Goal: Transaction & Acquisition: Purchase product/service

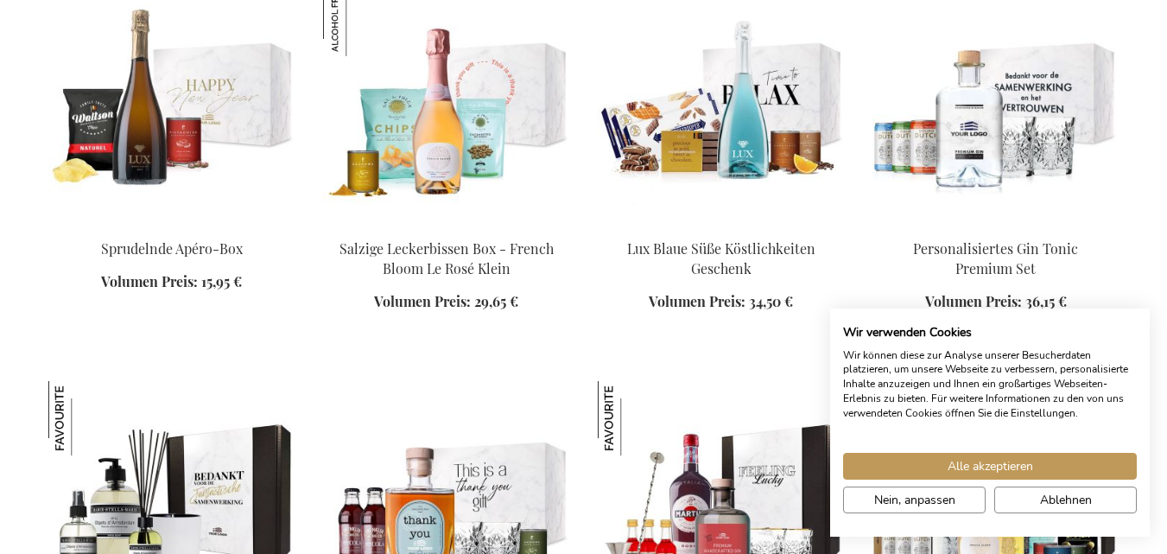
scroll to position [1763, 0]
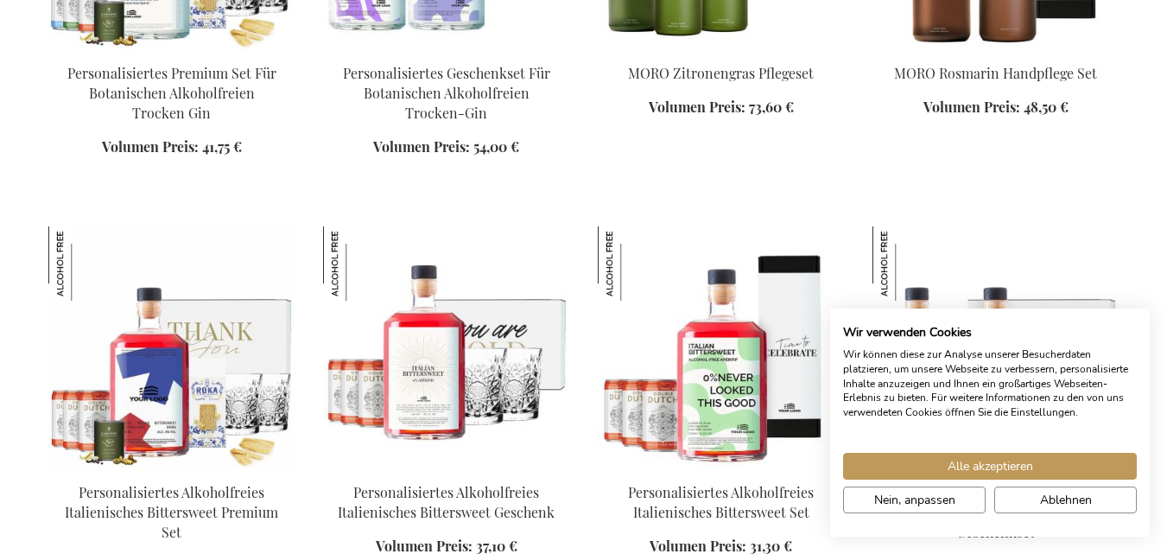
scroll to position [3002, 0]
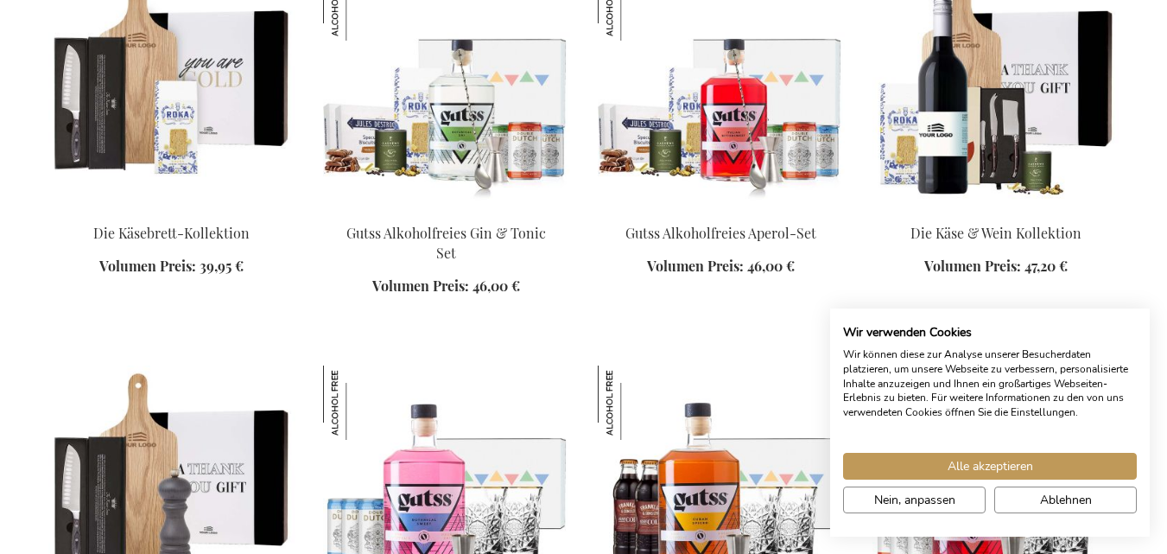
scroll to position [3889, 0]
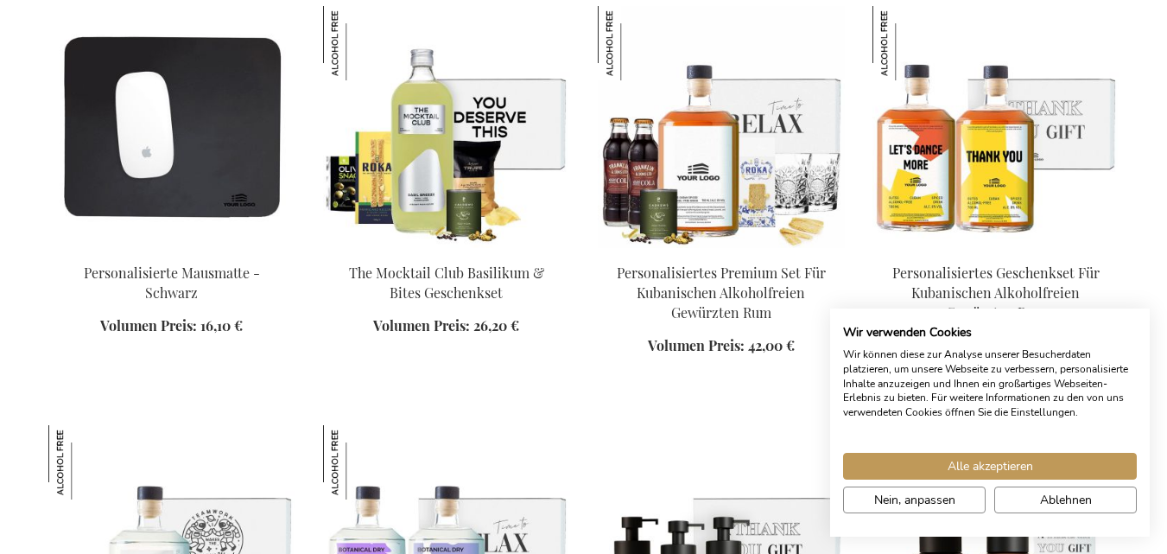
scroll to position [2479, 0]
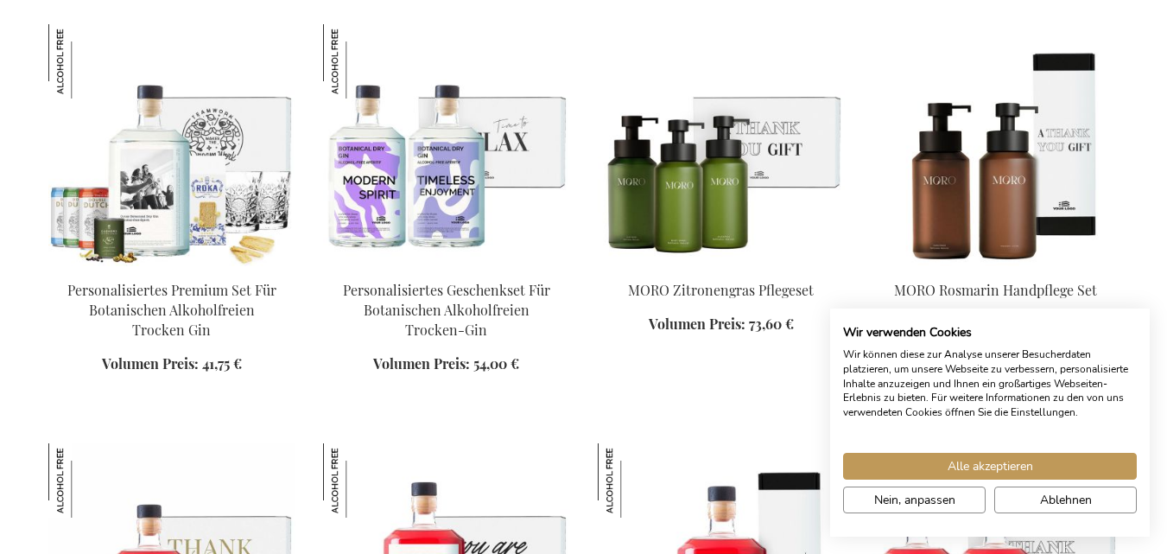
scroll to position [1983, 0]
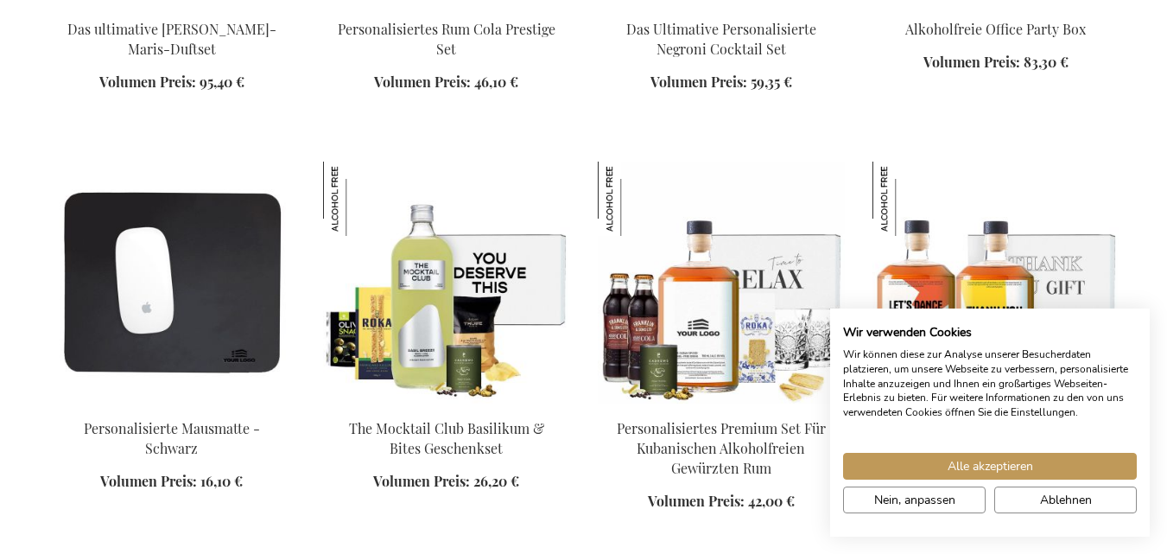
scroll to position [2160, 0]
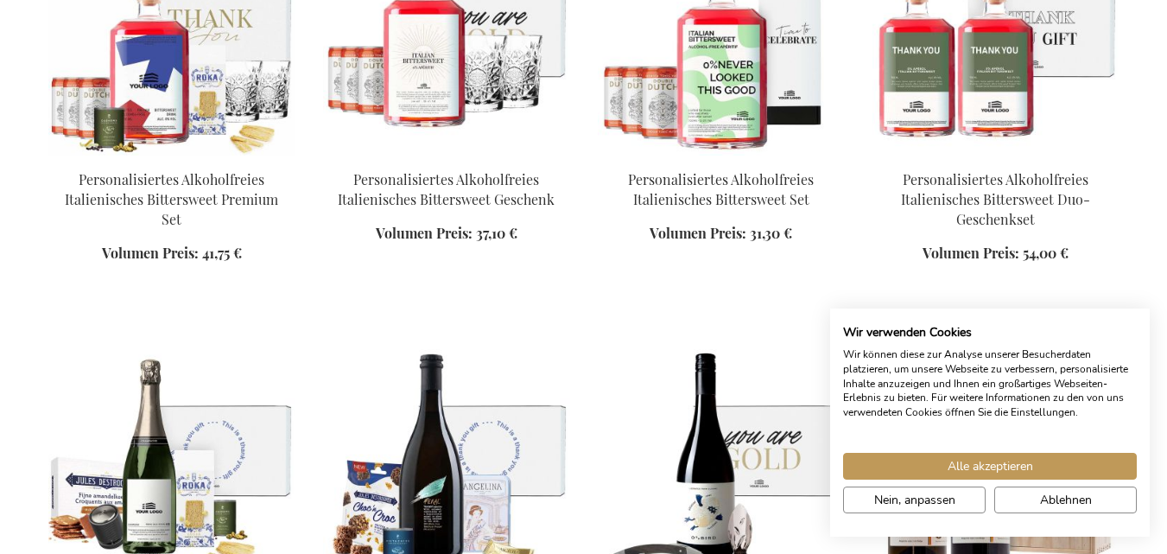
scroll to position [3272, 0]
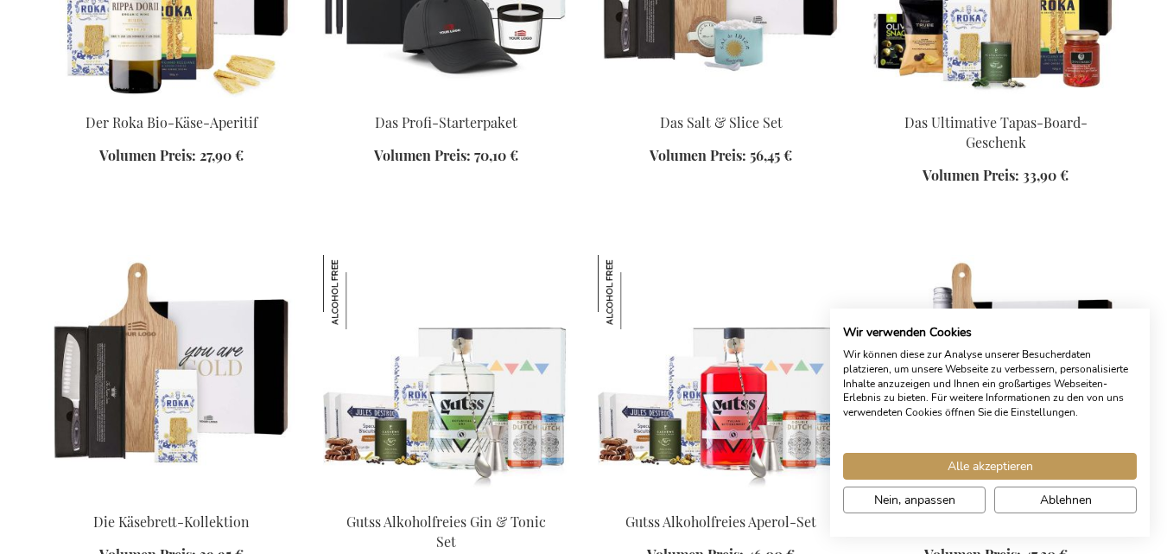
scroll to position [4136, 0]
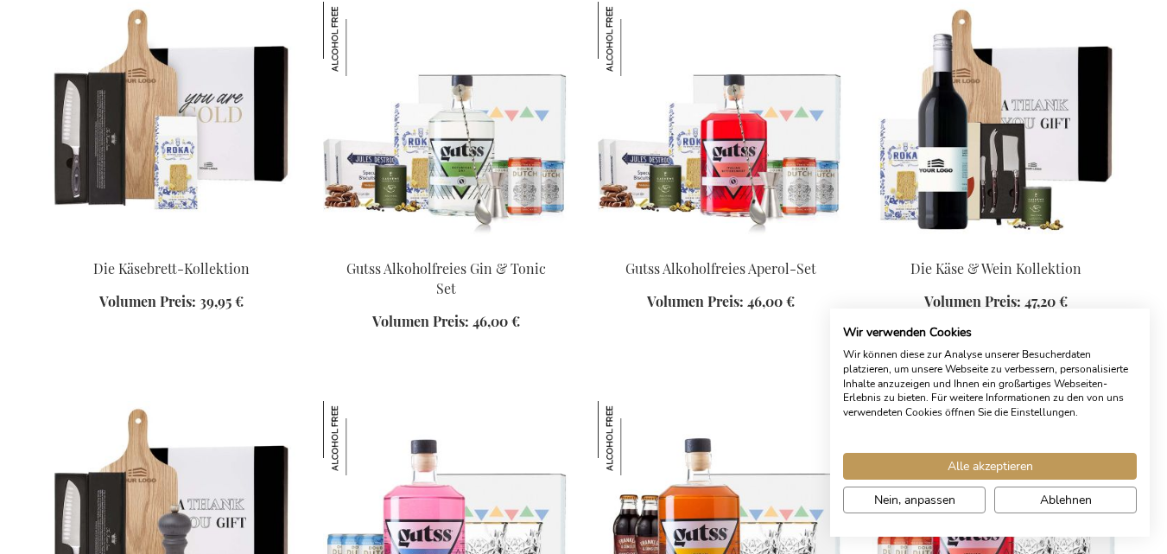
click at [486, 401] on img at bounding box center [446, 522] width 247 height 242
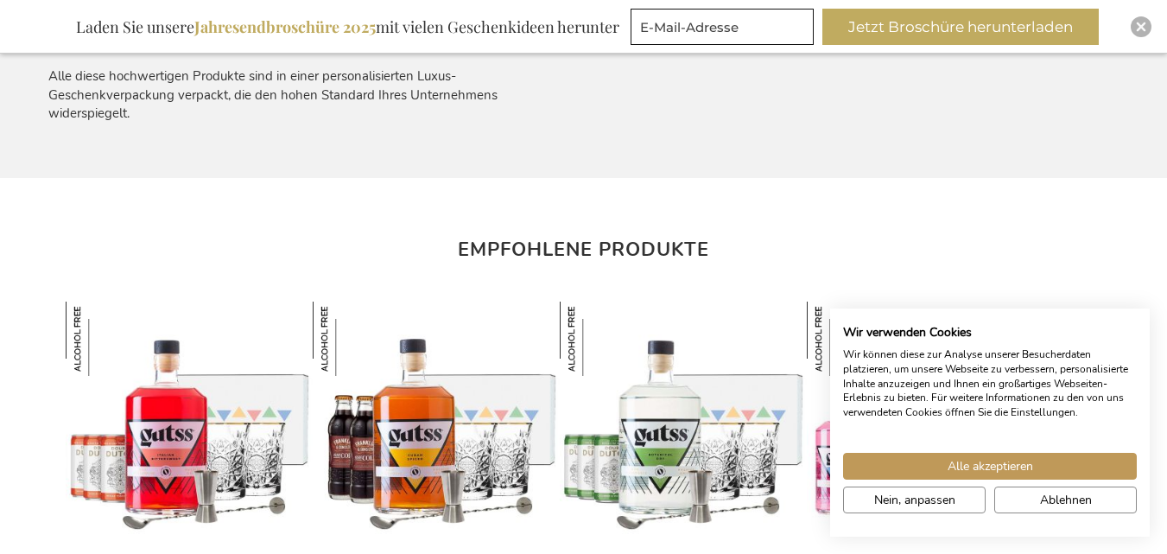
scroll to position [598, 0]
